Goal: Book appointment/travel/reservation

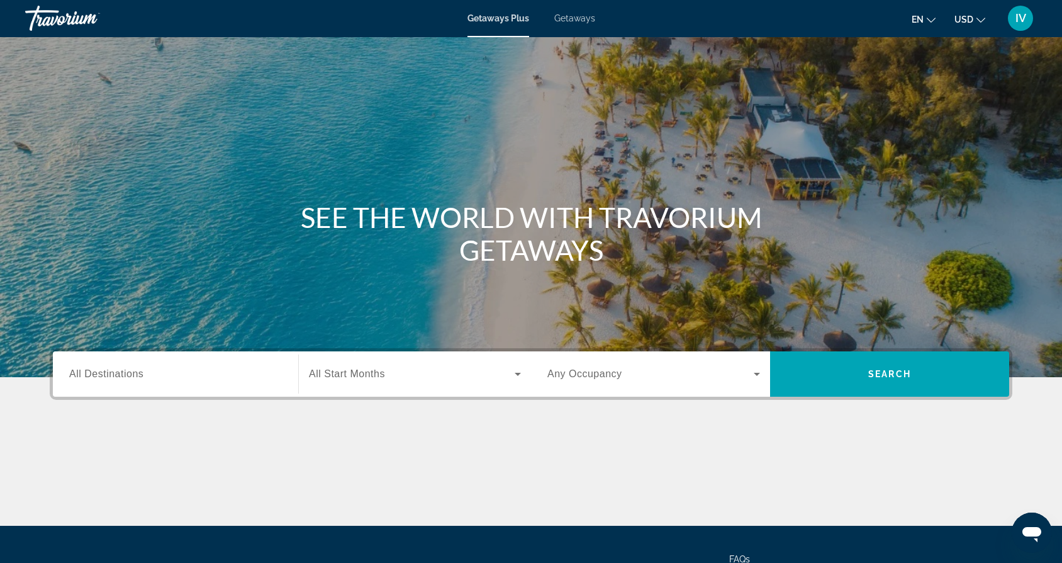
click at [148, 378] on input "Destination All Destinations" at bounding box center [175, 374] width 213 height 15
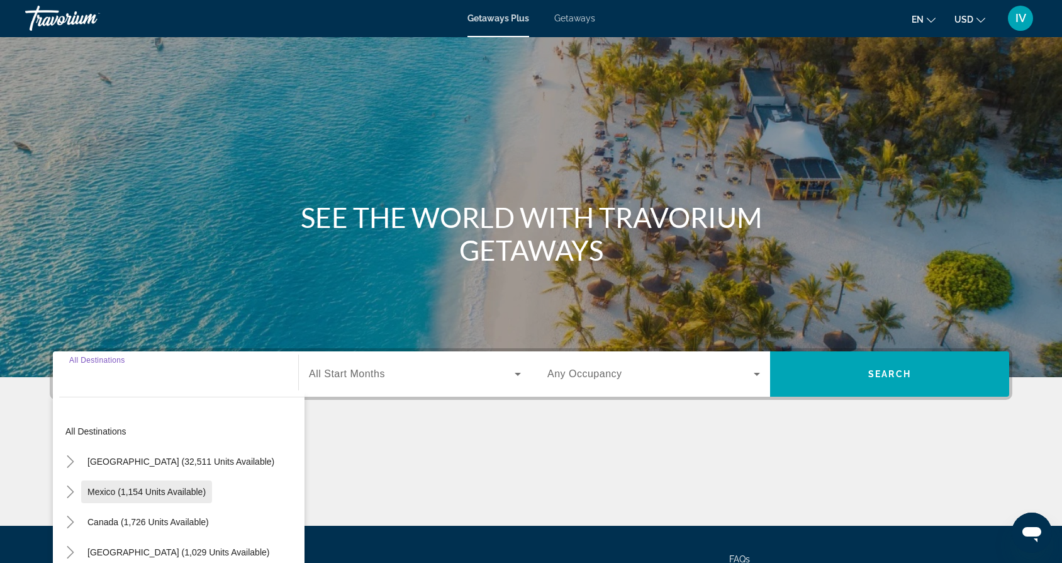
scroll to position [118, 0]
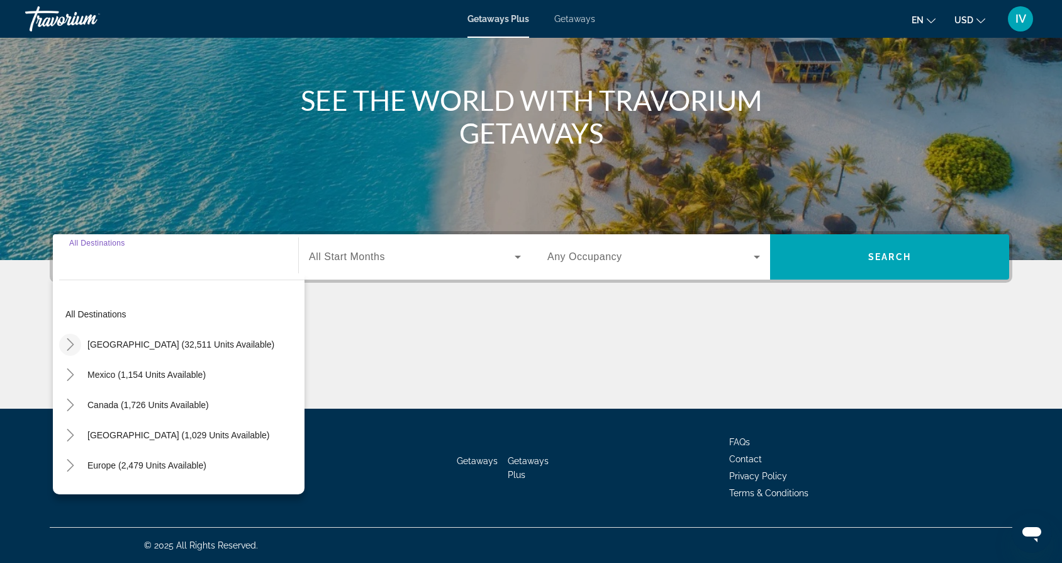
click at [70, 344] on icon "Toggle United States (32,511 units available)" at bounding box center [70, 344] width 13 height 13
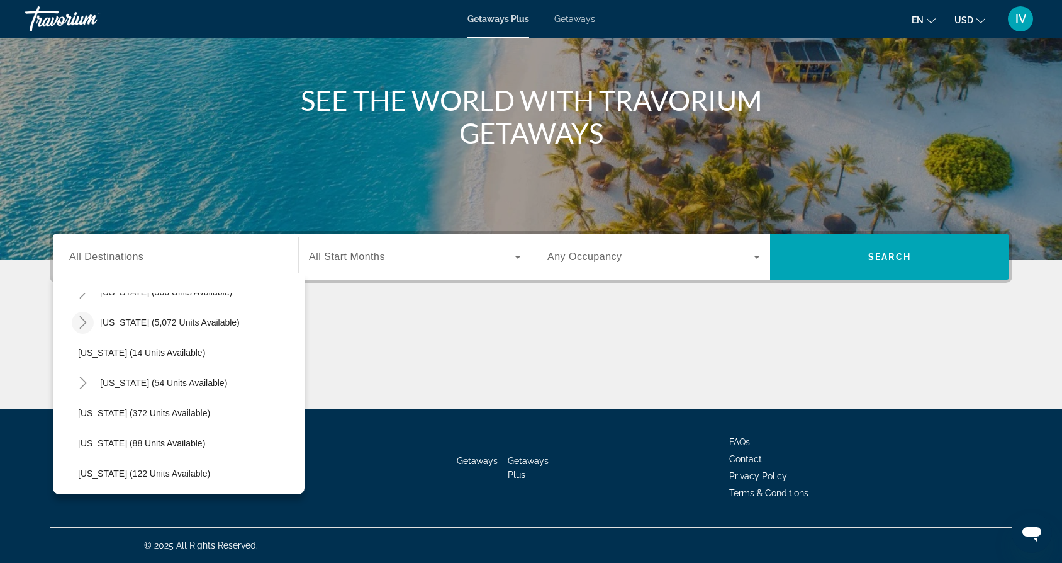
scroll to position [180, 0]
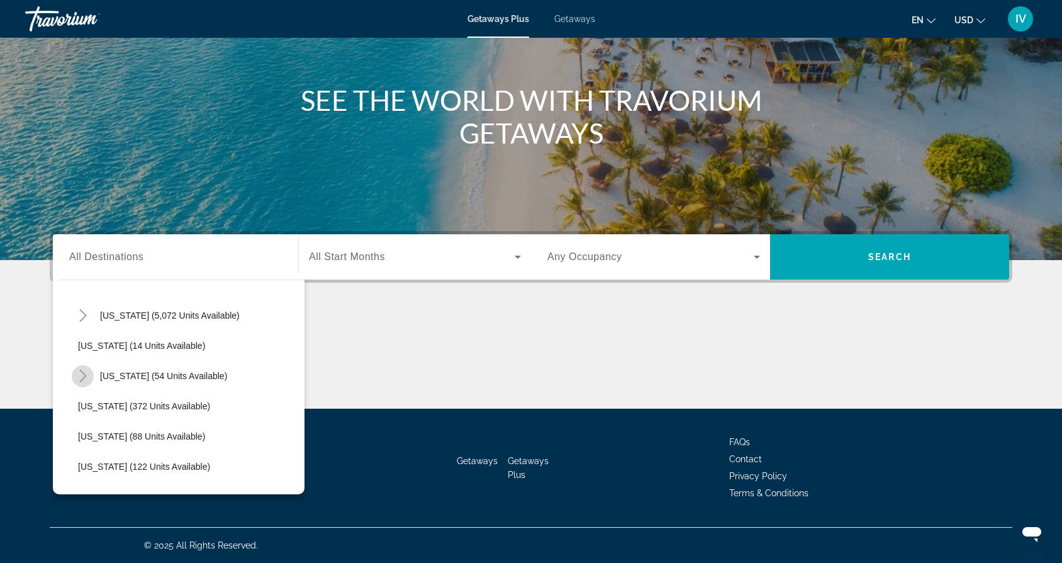
click at [83, 375] on icon "Toggle Hawaii (54 units available)" at bounding box center [83, 375] width 13 height 13
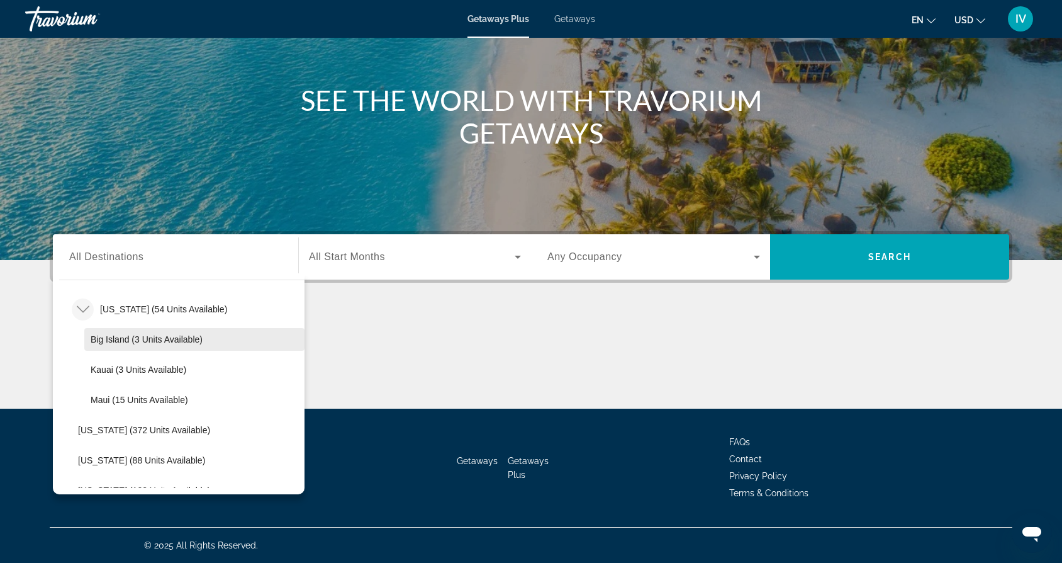
scroll to position [237, 0]
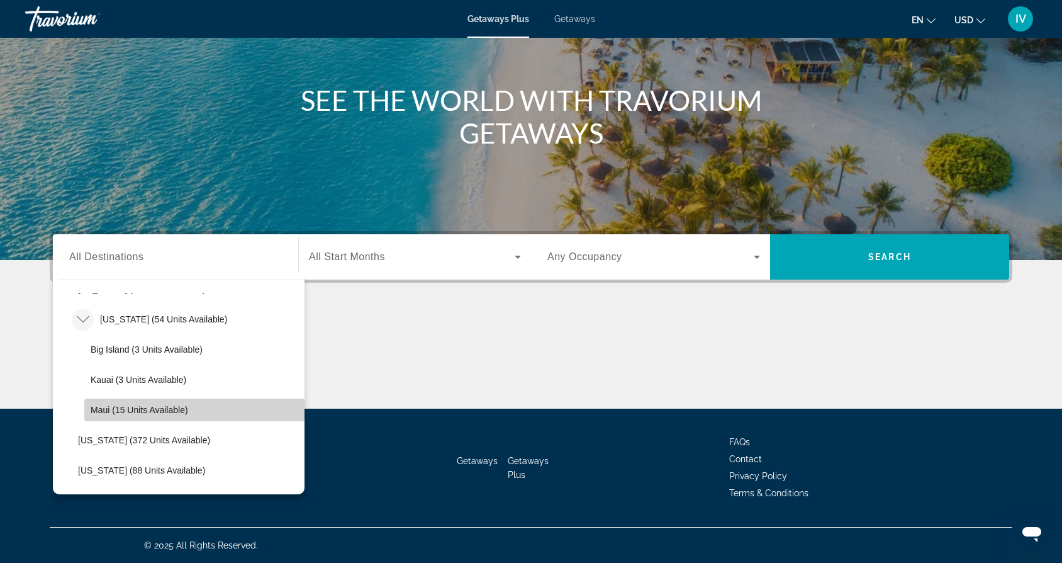
click at [154, 412] on span "Maui (15 units available)" at bounding box center [140, 410] width 98 height 10
type input "**********"
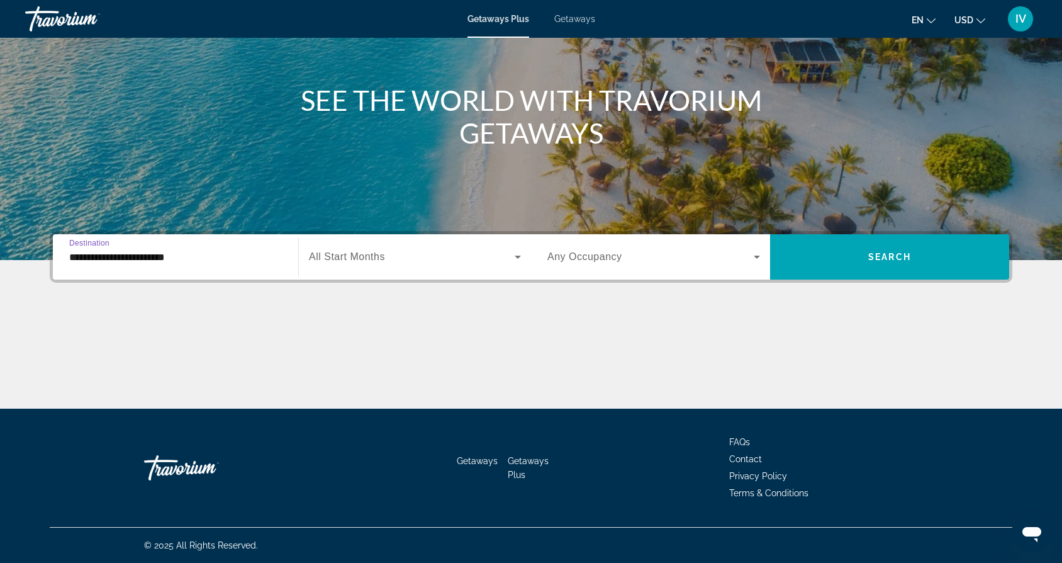
scroll to position [118, 0]
click at [742, 257] on span "Search widget" at bounding box center [650, 256] width 206 height 15
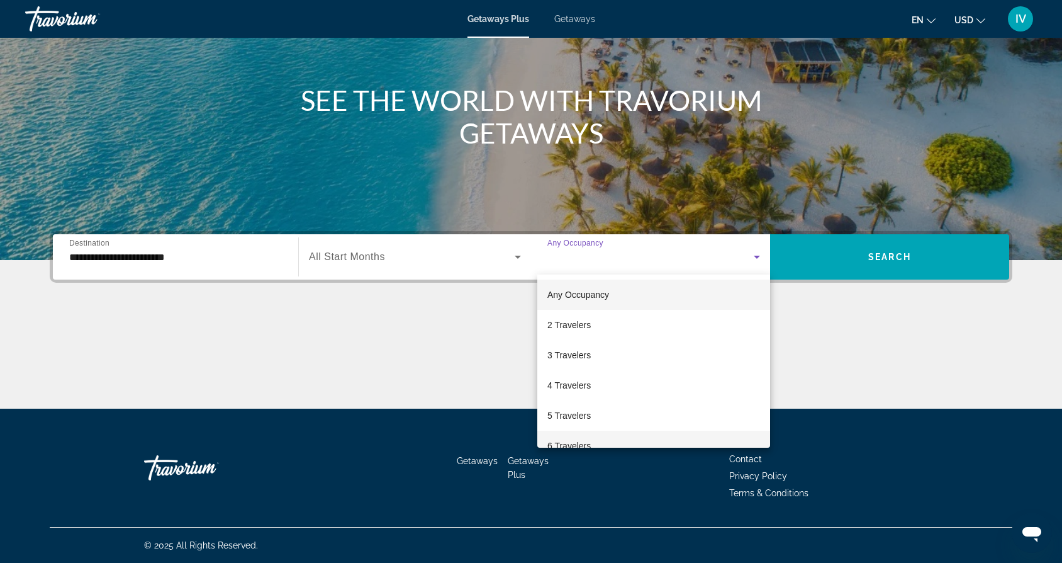
click at [610, 441] on mat-option "6 Travelers" at bounding box center [653, 445] width 233 height 30
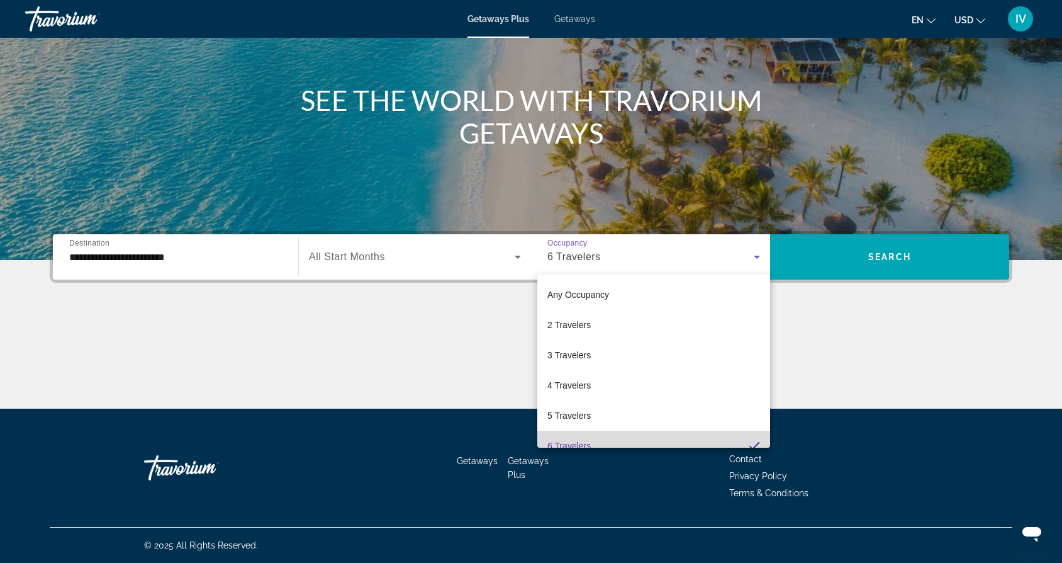
scroll to position [13, 0]
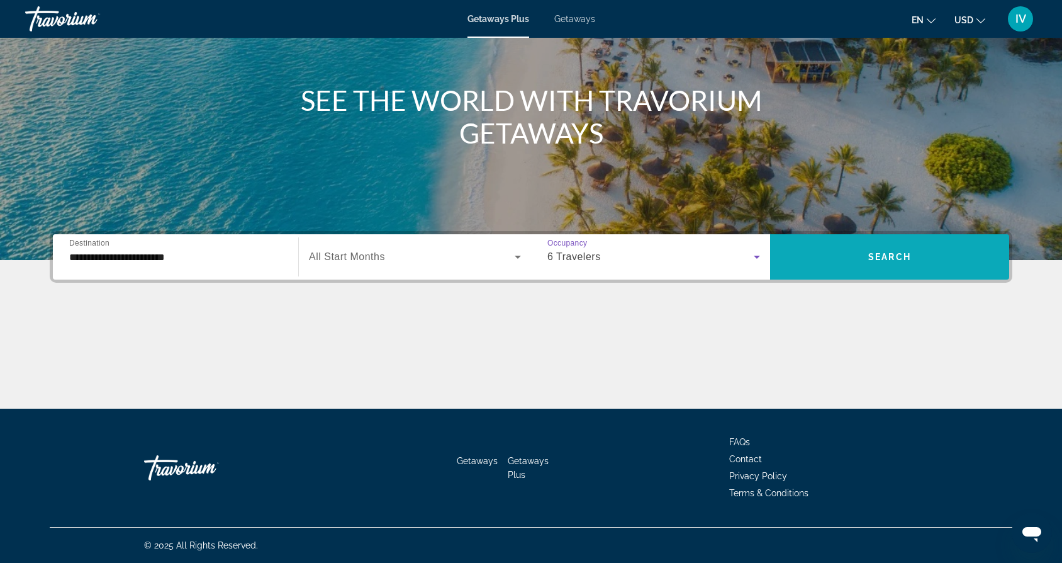
click at [861, 253] on span "Search widget" at bounding box center [889, 257] width 239 height 30
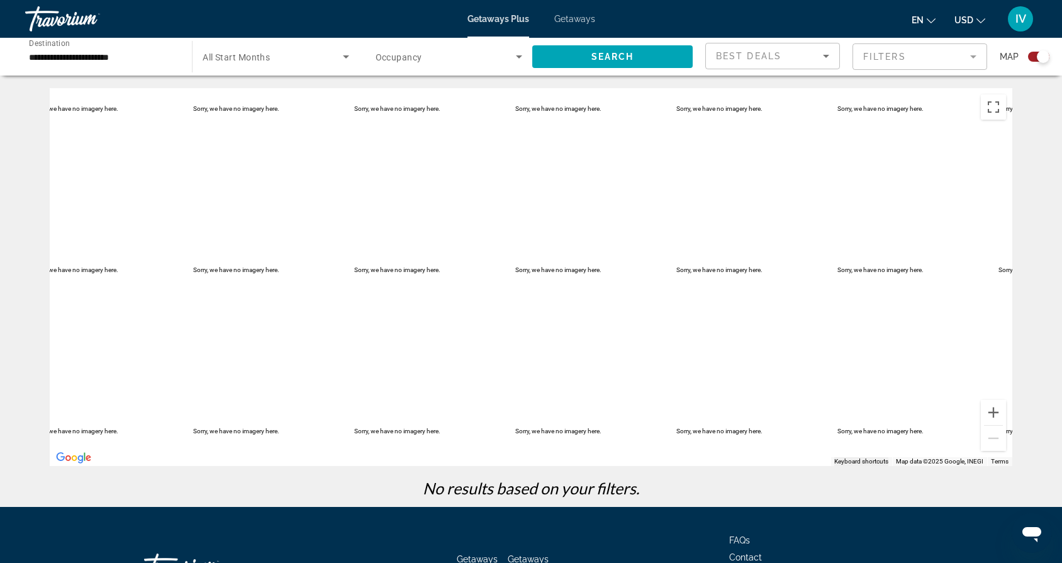
click at [1040, 59] on div "Search widget" at bounding box center [1043, 56] width 13 height 13
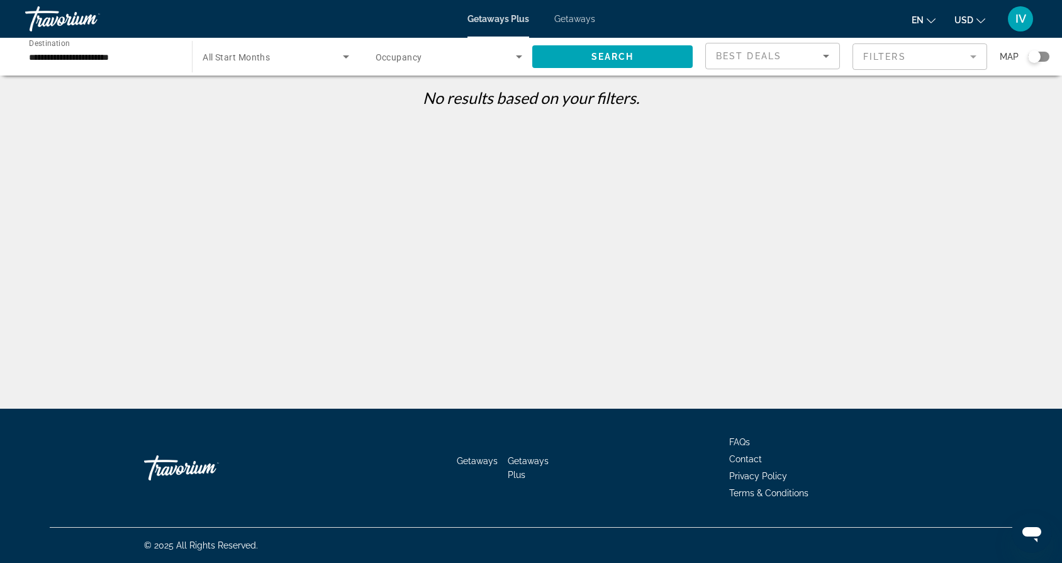
click at [1033, 59] on div "Search widget" at bounding box center [1034, 56] width 13 height 13
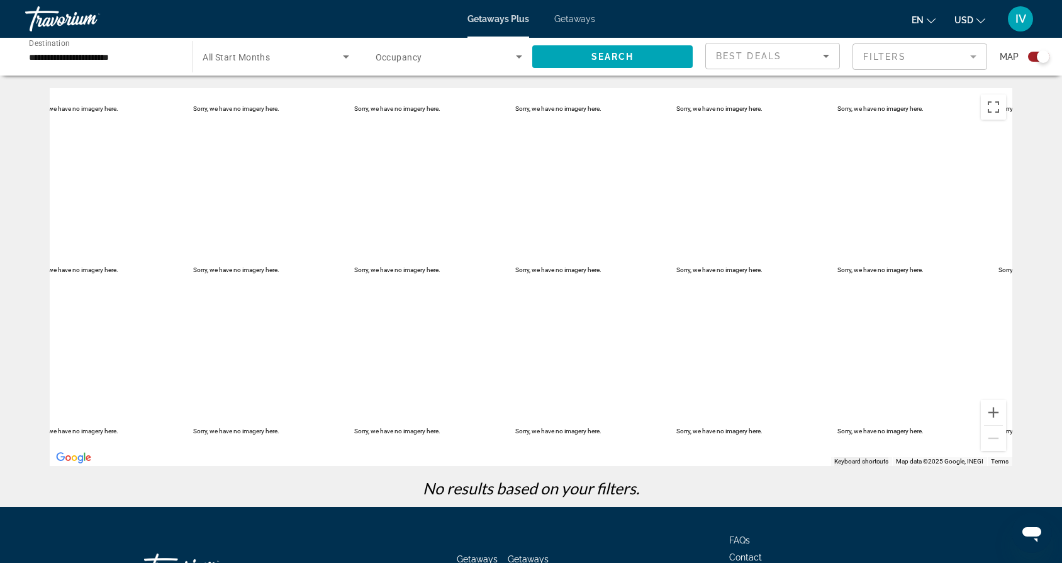
click at [1034, 59] on div "Search widget" at bounding box center [1038, 57] width 21 height 10
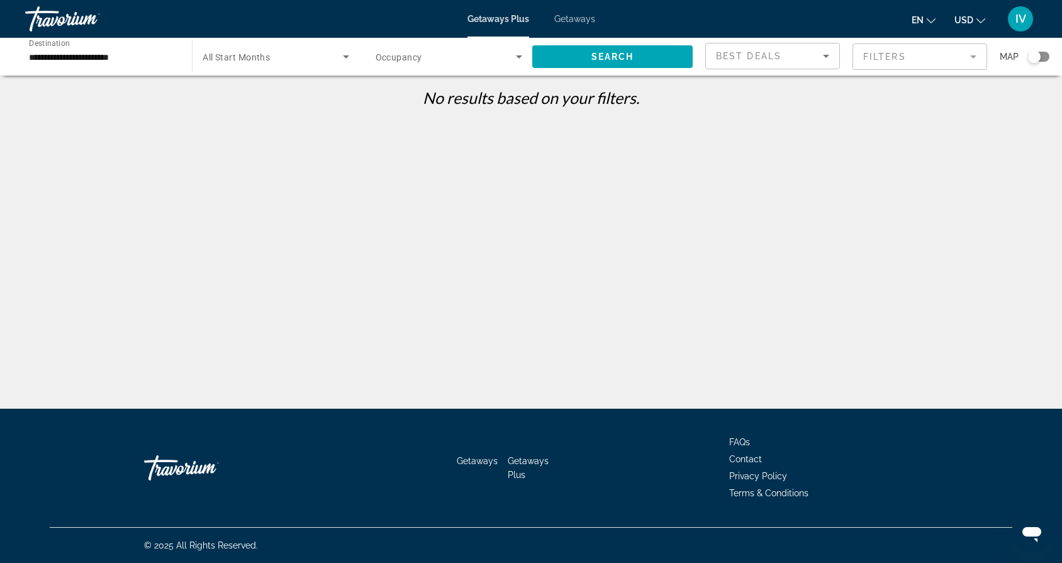
click at [971, 57] on mat-form-field "Filters" at bounding box center [920, 56] width 135 height 26
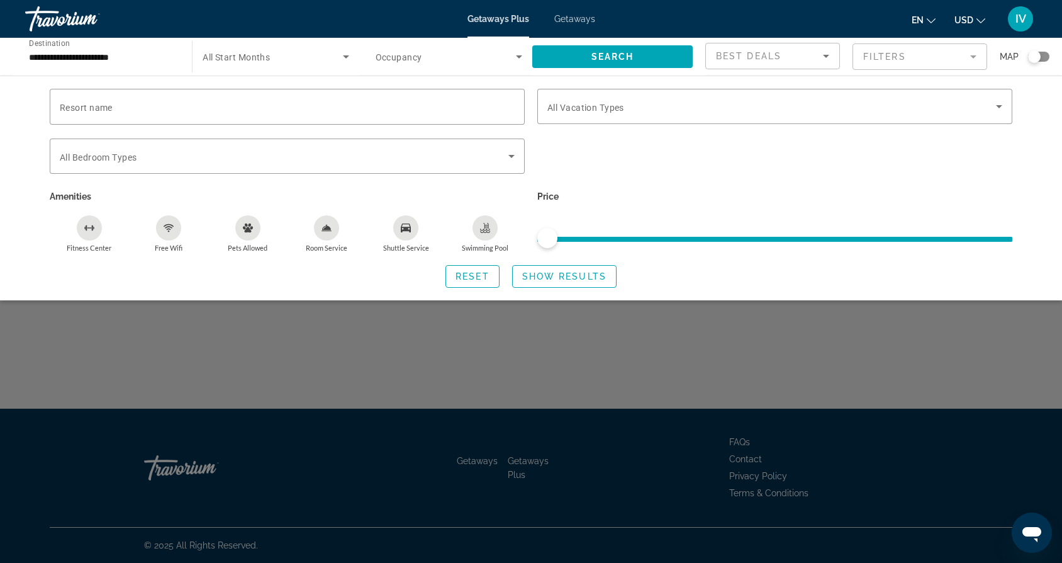
drag, startPoint x: 549, startPoint y: 240, endPoint x: 595, endPoint y: 244, distance: 46.1
click at [595, 239] on ngx-slider "ngx-slider" at bounding box center [774, 238] width 475 height 3
drag, startPoint x: 546, startPoint y: 240, endPoint x: 736, endPoint y: 247, distance: 190.2
click at [702, 239] on ngx-slider "ngx-slider" at bounding box center [774, 238] width 475 height 3
click at [743, 247] on span "ngx-slider" at bounding box center [774, 237] width 475 height 20
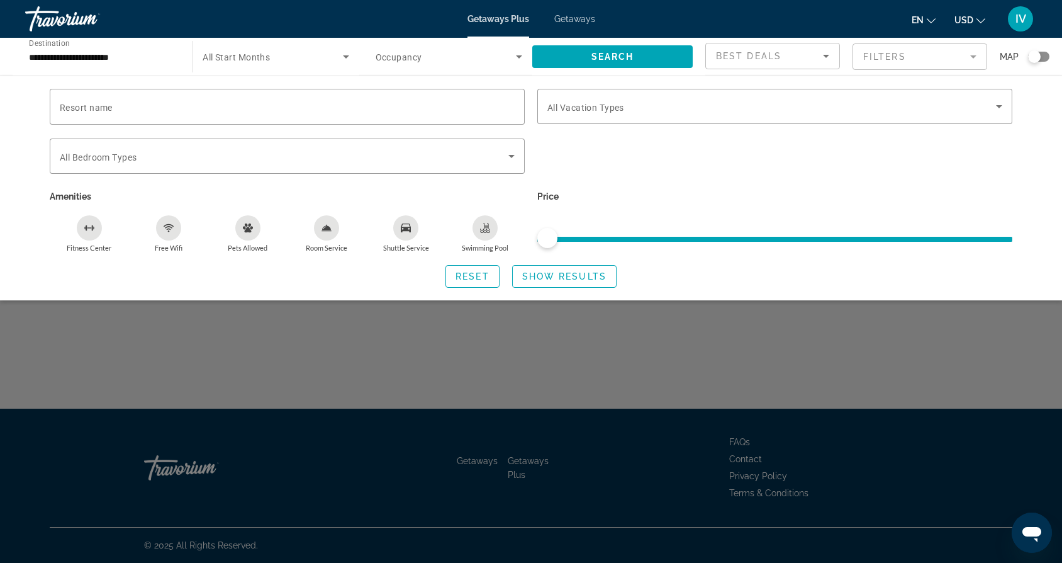
click at [743, 244] on span "ngx-slider" at bounding box center [774, 237] width 475 height 20
click at [922, 111] on span "Search widget" at bounding box center [771, 106] width 449 height 15
click at [1000, 108] on icon "Search widget" at bounding box center [999, 106] width 6 height 3
click at [791, 193] on p "Price" at bounding box center [774, 197] width 475 height 18
click at [521, 59] on icon "Search widget" at bounding box center [519, 56] width 15 height 15
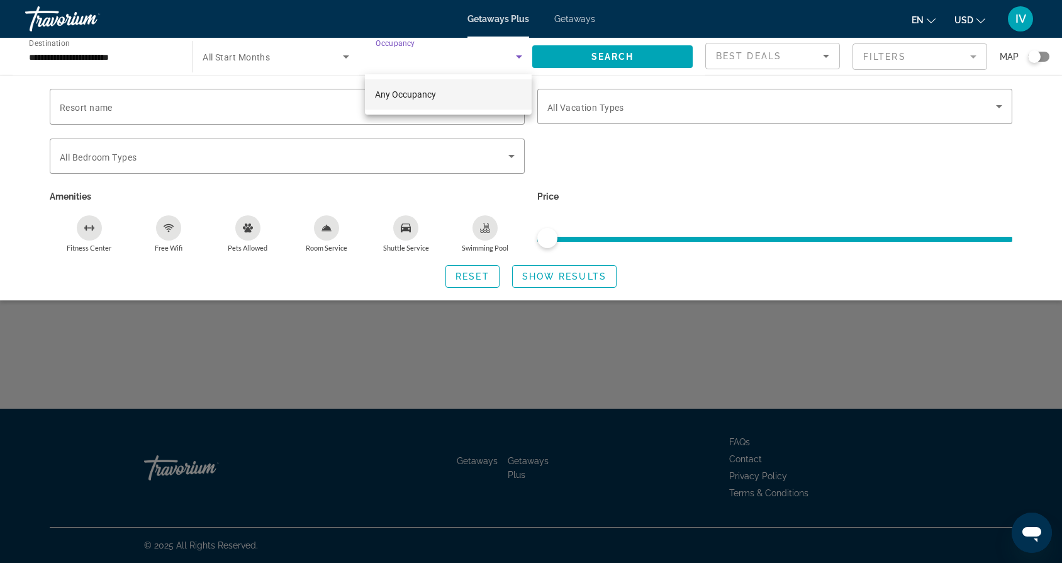
click at [451, 101] on mat-option "Any Occupancy" at bounding box center [448, 94] width 167 height 30
click at [480, 57] on span "Search widget" at bounding box center [446, 56] width 140 height 15
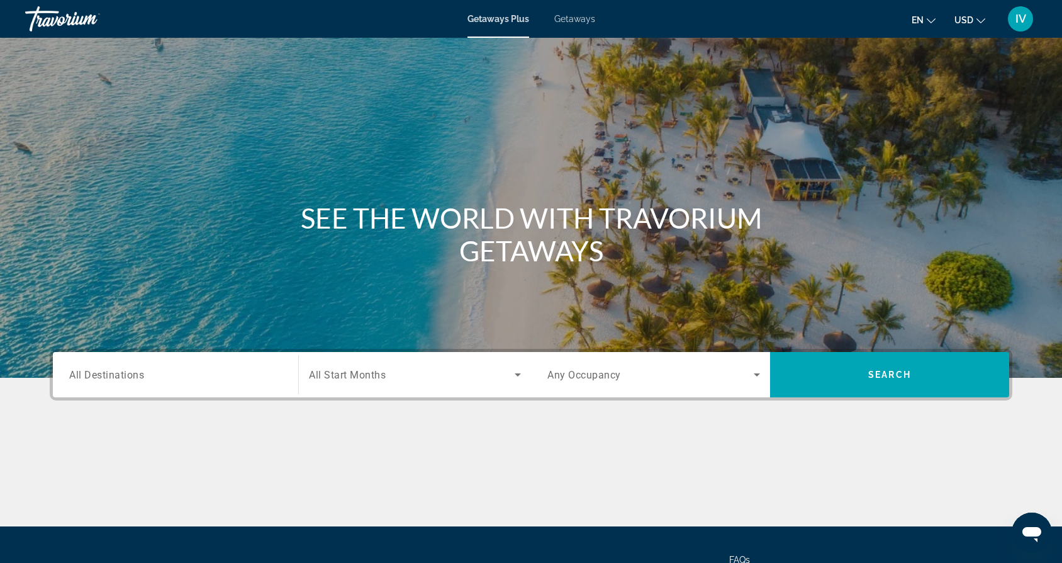
click at [574, 18] on span "Getaways" at bounding box center [574, 19] width 41 height 10
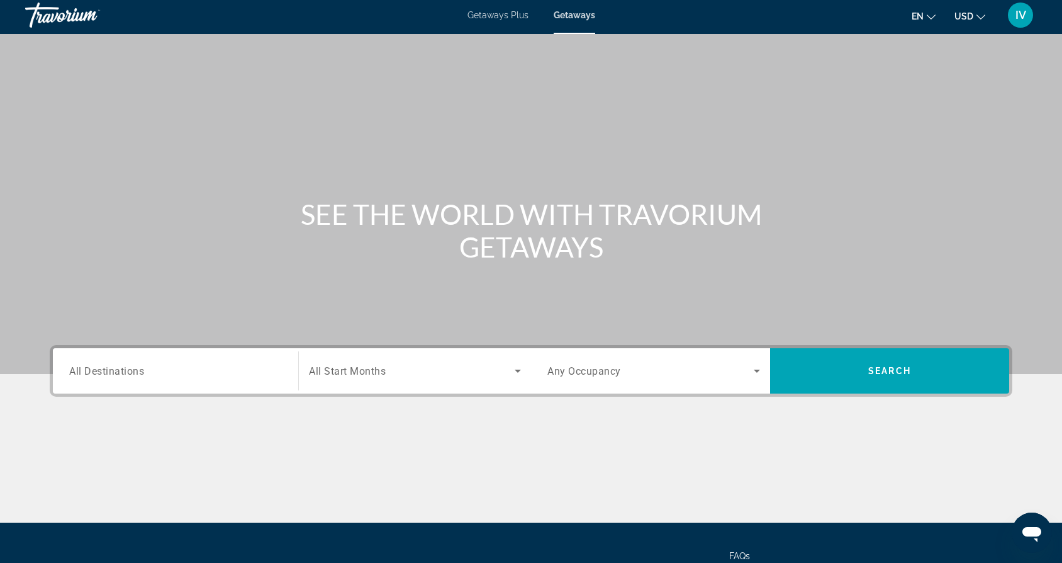
scroll to position [4, 0]
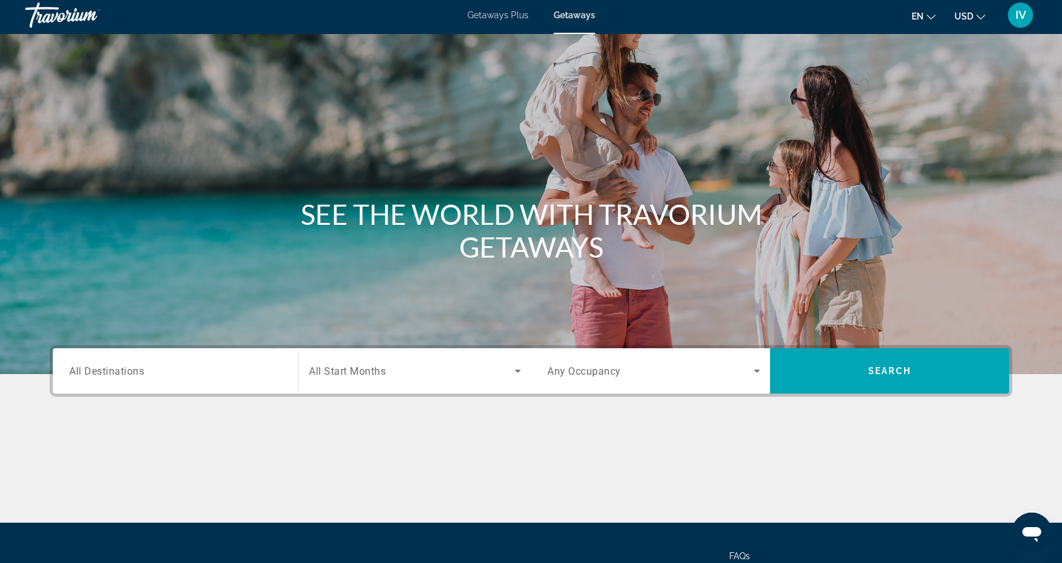
click at [1020, 17] on span "IV" at bounding box center [1021, 15] width 11 height 13
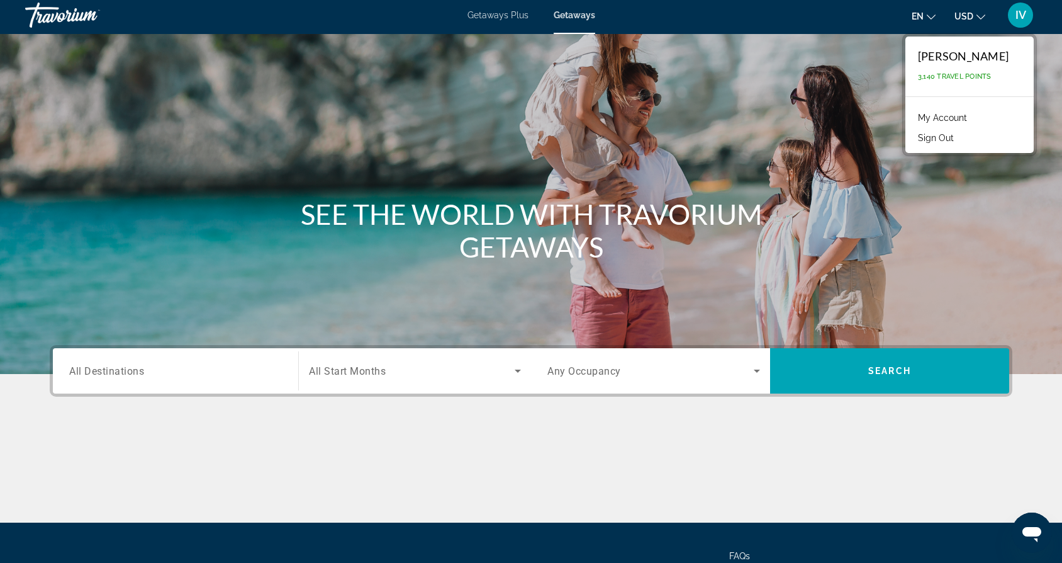
click at [819, 89] on div "Main content" at bounding box center [531, 185] width 1062 height 378
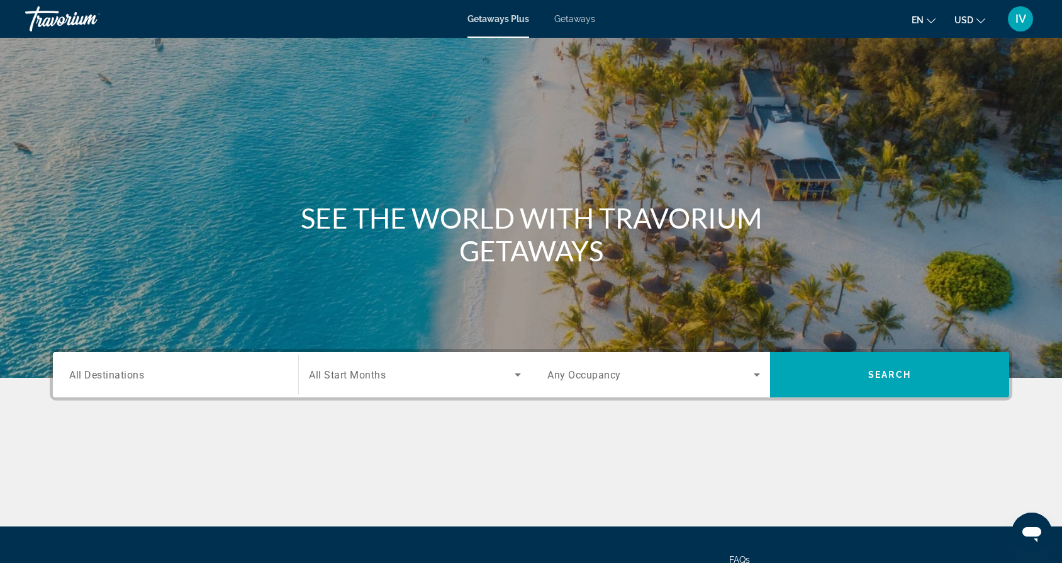
click at [568, 19] on span "Getaways" at bounding box center [574, 19] width 41 height 10
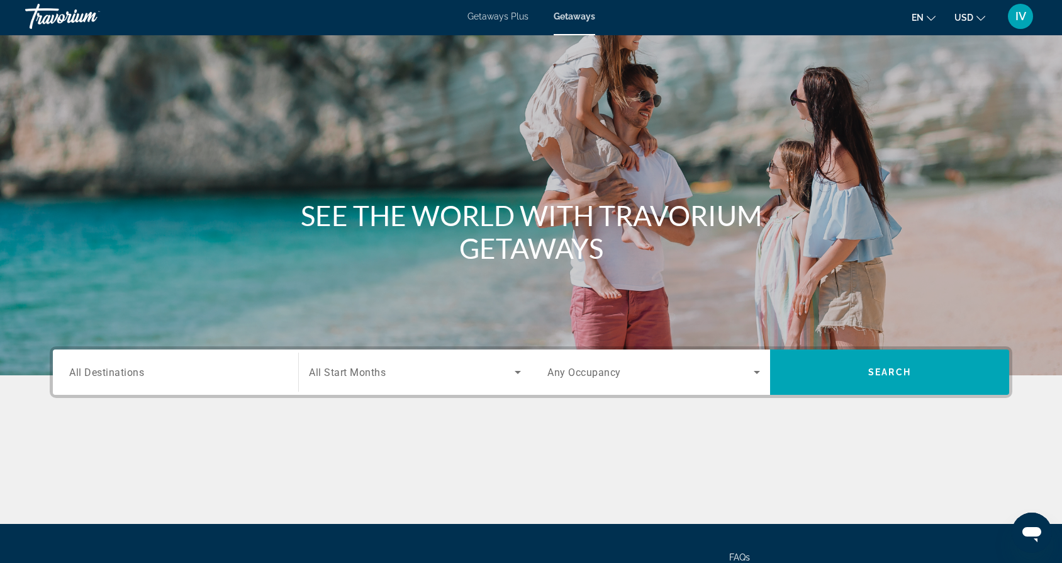
scroll to position [4, 1]
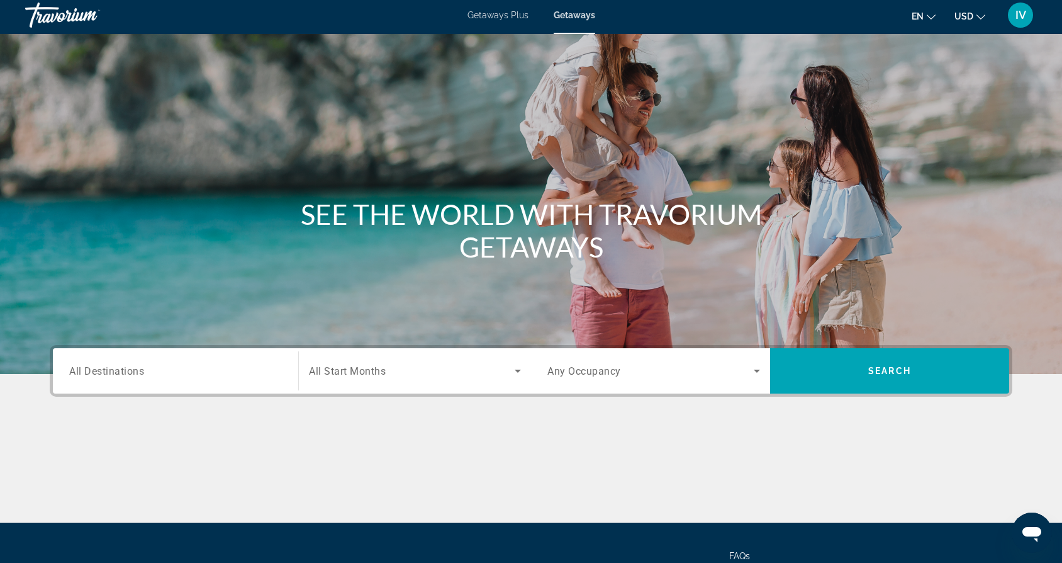
click at [504, 22] on div "Getaways Plus Getaways en English Español Français Italiano Português русский U…" at bounding box center [531, 15] width 1062 height 33
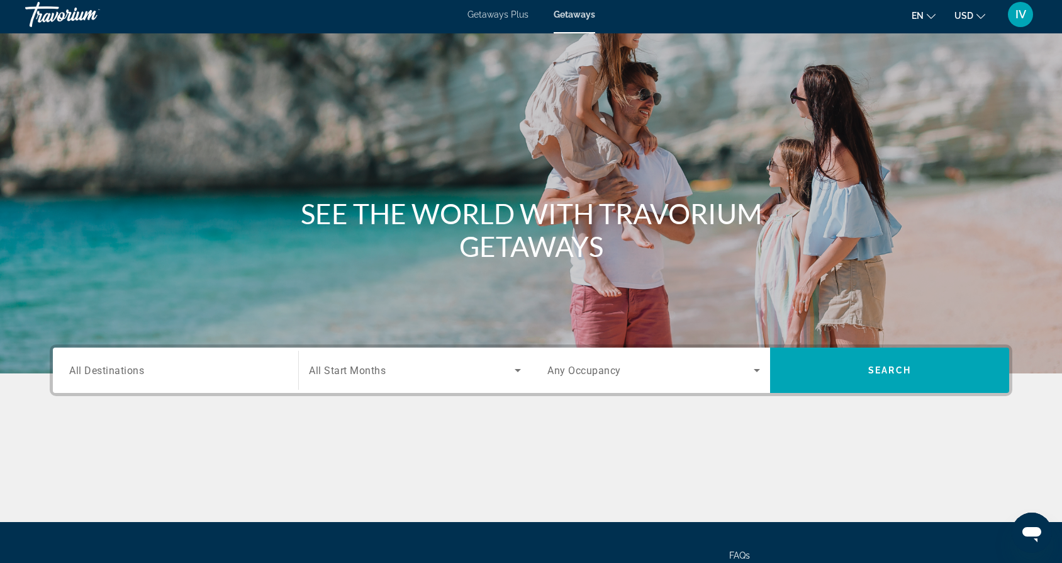
scroll to position [5, 1]
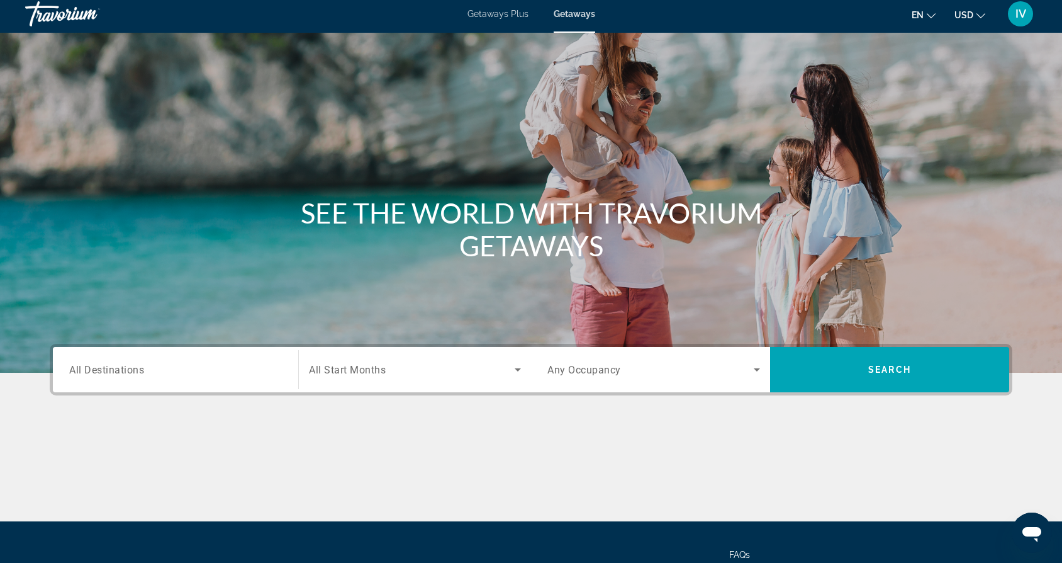
click at [577, 16] on span "Getaways" at bounding box center [575, 14] width 42 height 10
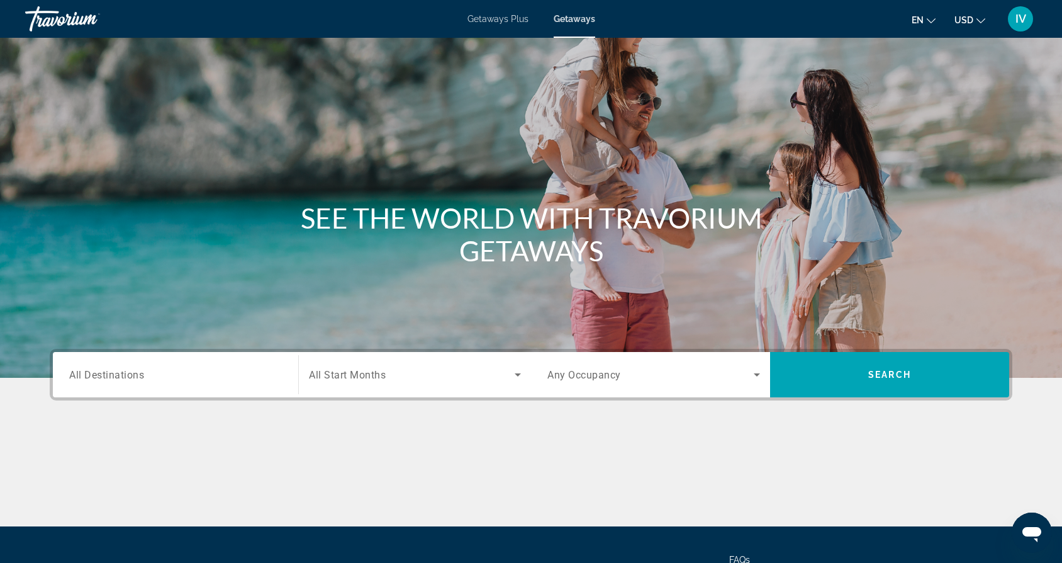
scroll to position [0, 0]
click at [125, 370] on span "All Destinations" at bounding box center [106, 374] width 75 height 12
click at [125, 370] on input "Destination All Destinations" at bounding box center [175, 374] width 213 height 15
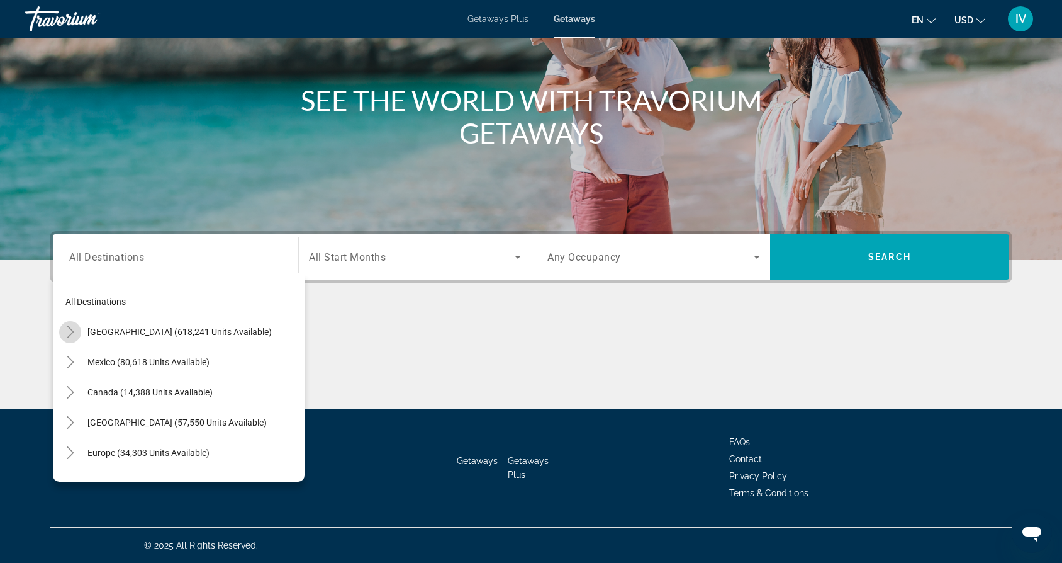
click at [67, 332] on icon "Toggle United States (618,241 units available)" at bounding box center [70, 331] width 13 height 13
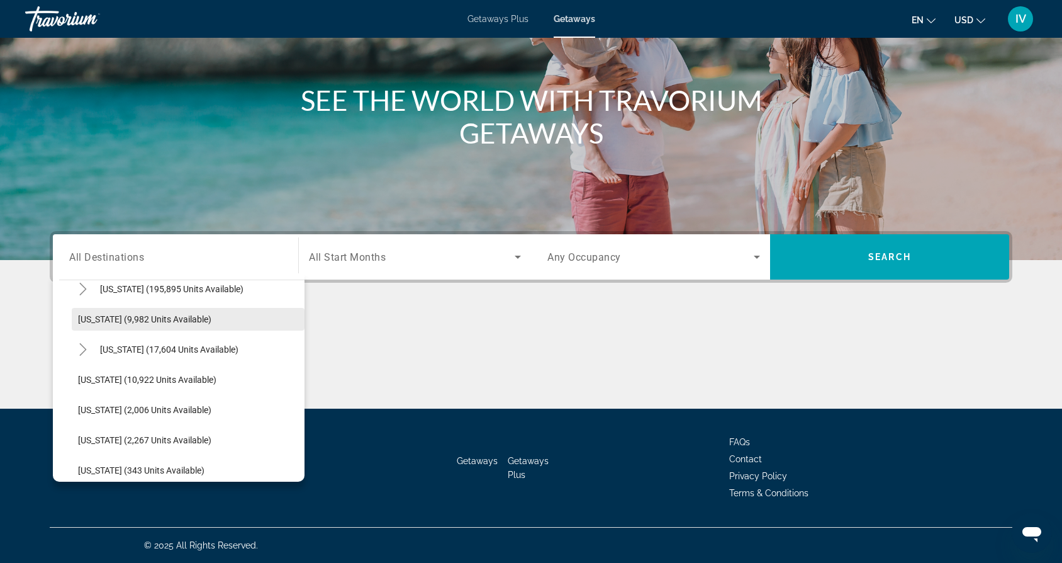
scroll to position [259, 0]
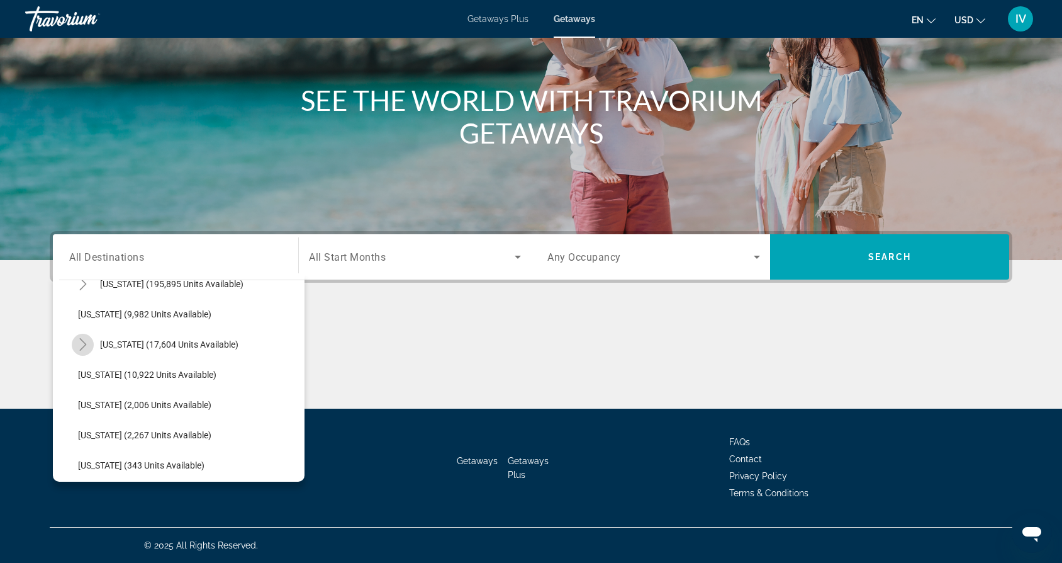
click at [84, 343] on icon "Toggle Hawaii (17,604 units available)" at bounding box center [82, 344] width 7 height 13
click at [115, 346] on span "Oahu (9,111 units available)" at bounding box center [146, 345] width 111 height 10
type input "**********"
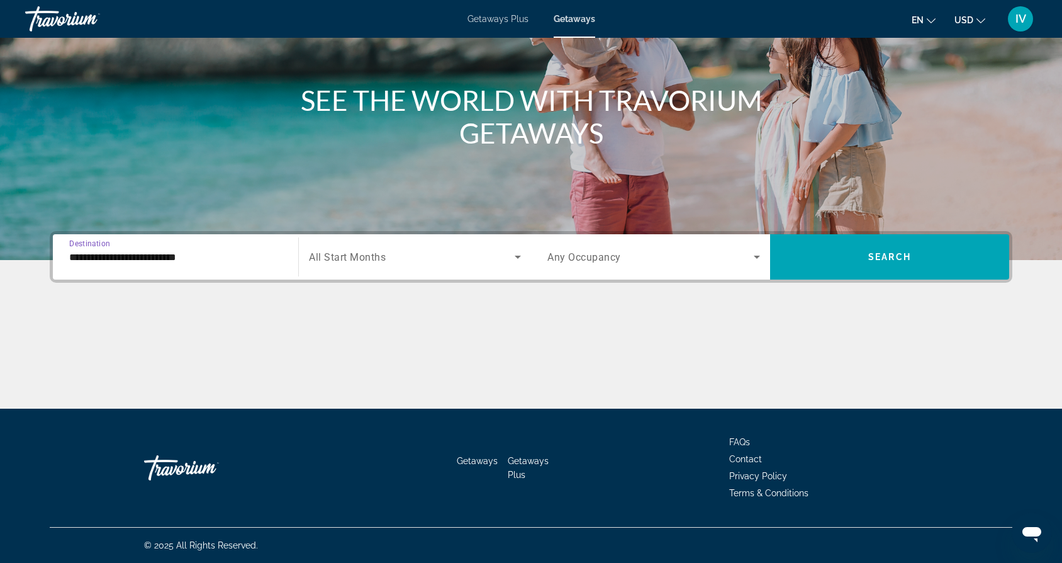
scroll to position [118, 0]
click at [448, 259] on span "Search widget" at bounding box center [412, 256] width 206 height 15
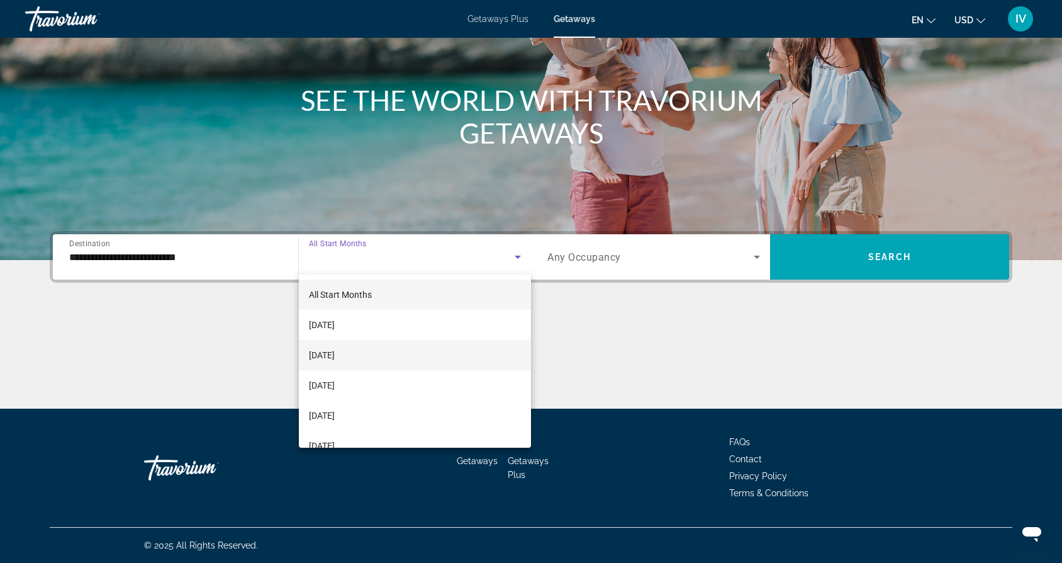
click at [371, 350] on mat-option "[DATE]" at bounding box center [415, 355] width 232 height 30
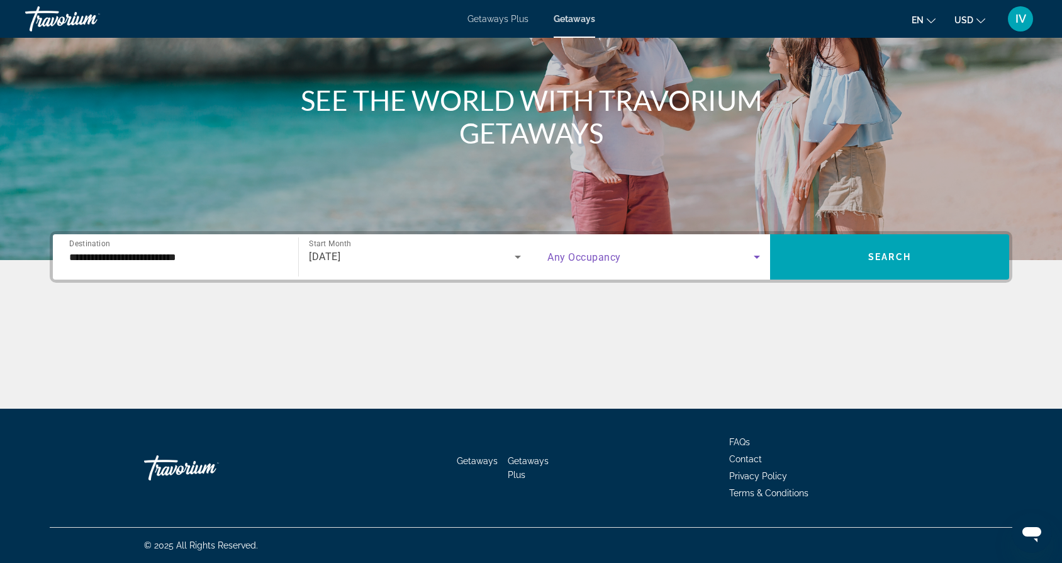
click at [672, 260] on span "Search widget" at bounding box center [650, 256] width 206 height 15
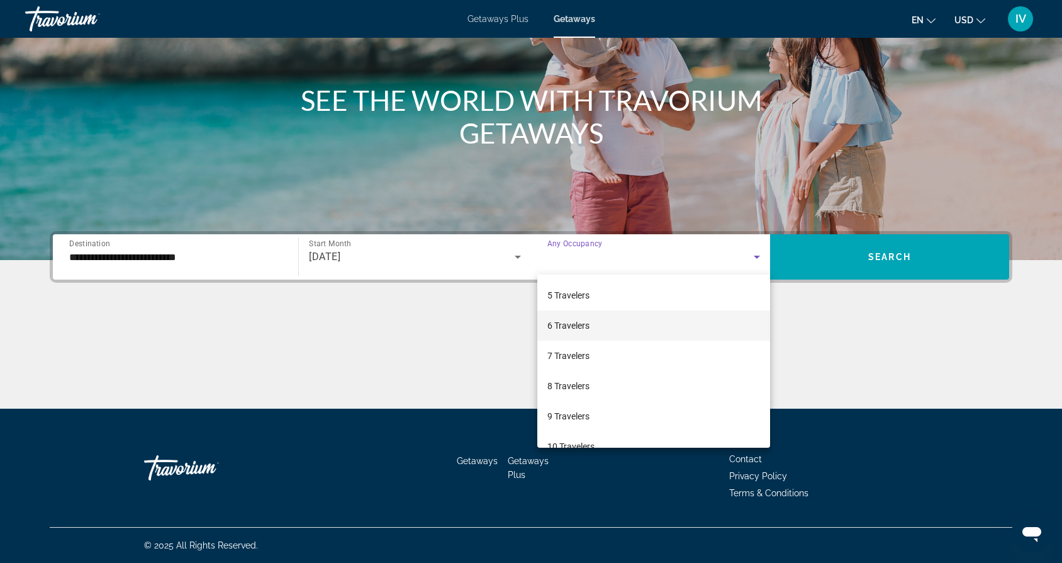
scroll to position [121, 0]
click at [581, 331] on span "6 Travelers" at bounding box center [568, 324] width 42 height 15
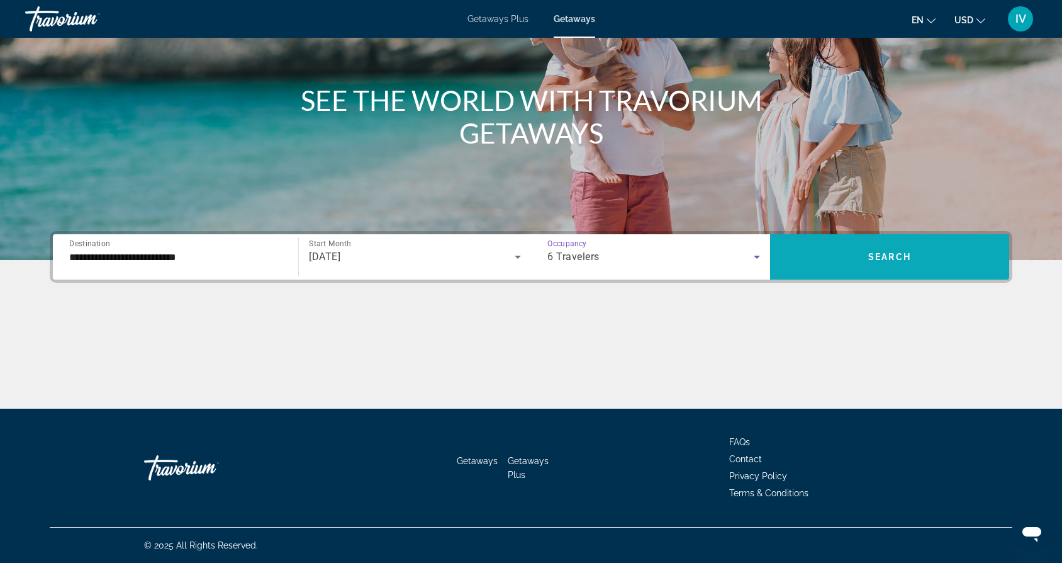
click at [855, 266] on span "Search widget" at bounding box center [889, 257] width 239 height 30
